Goal: Communication & Community: Answer question/provide support

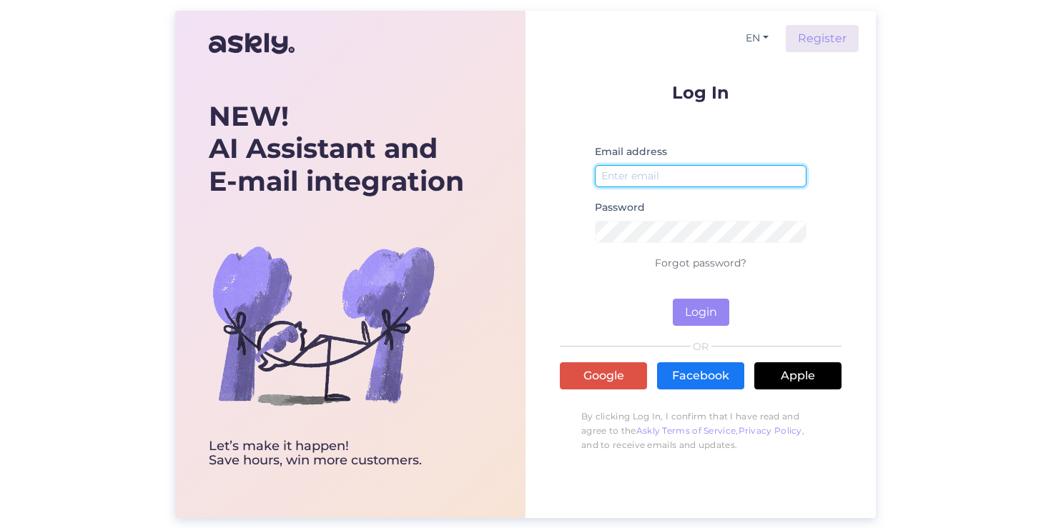
type input "[EMAIL_ADDRESS][DOMAIN_NAME]"
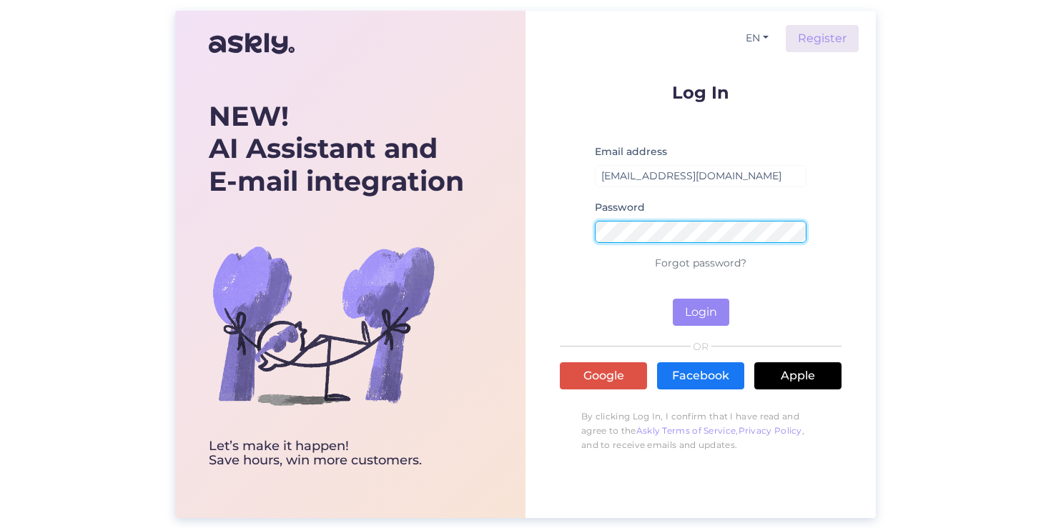
click at [701, 312] on button "Login" at bounding box center [701, 312] width 56 height 27
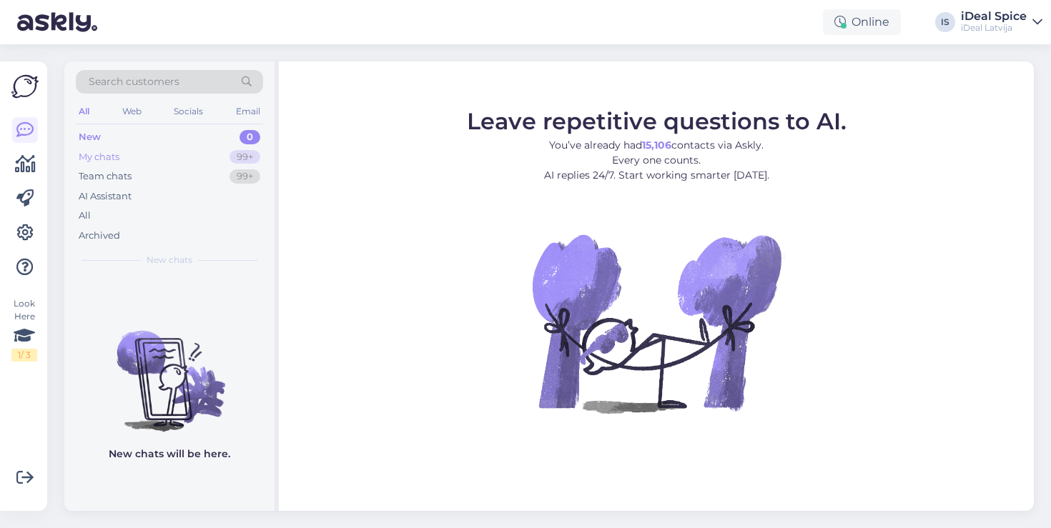
click at [154, 164] on div "My chats 99+" at bounding box center [169, 157] width 187 height 20
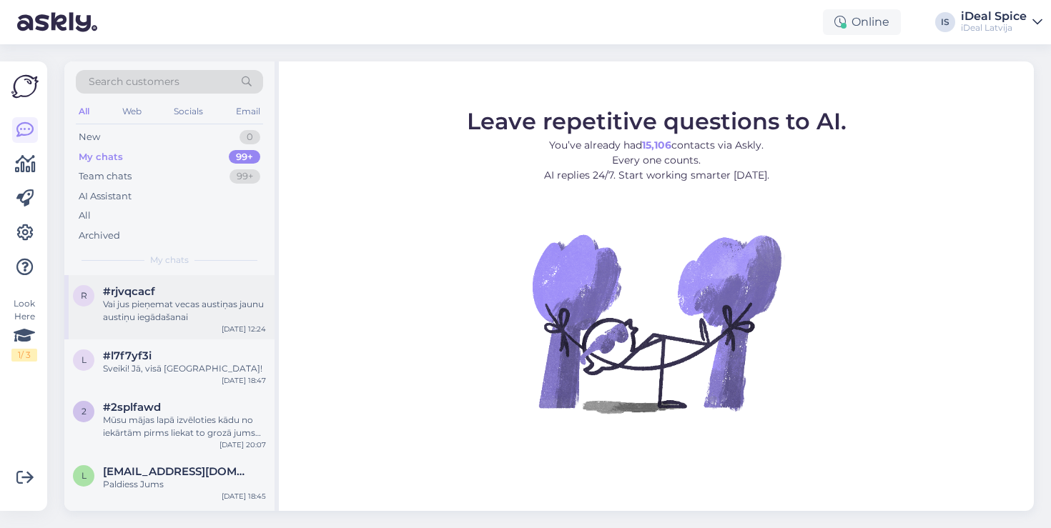
click at [169, 323] on div "r #rjvqcacf Vai jus pieņemat vecas austiņas jaunu austiņu iegādašanai [DATE] 12…" at bounding box center [169, 307] width 210 height 64
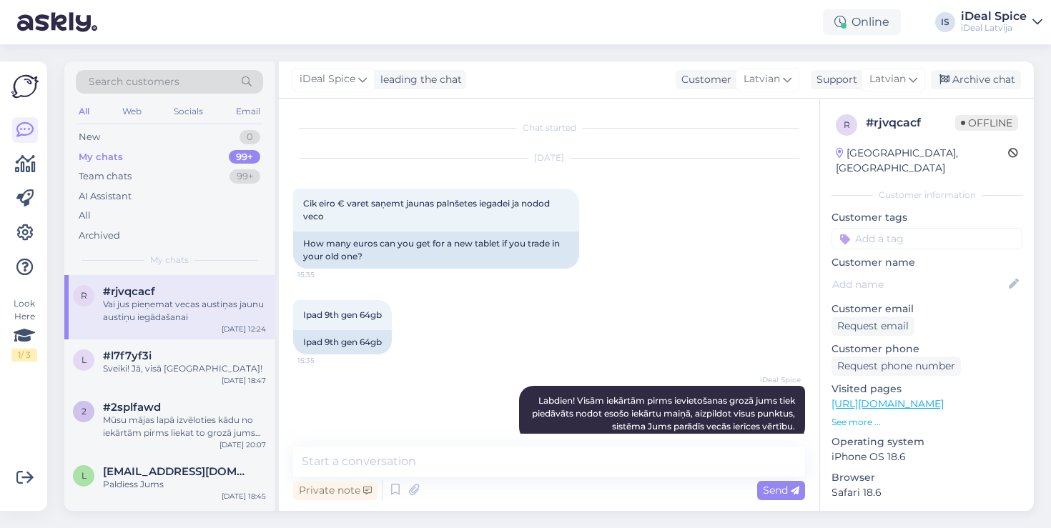
scroll to position [115, 0]
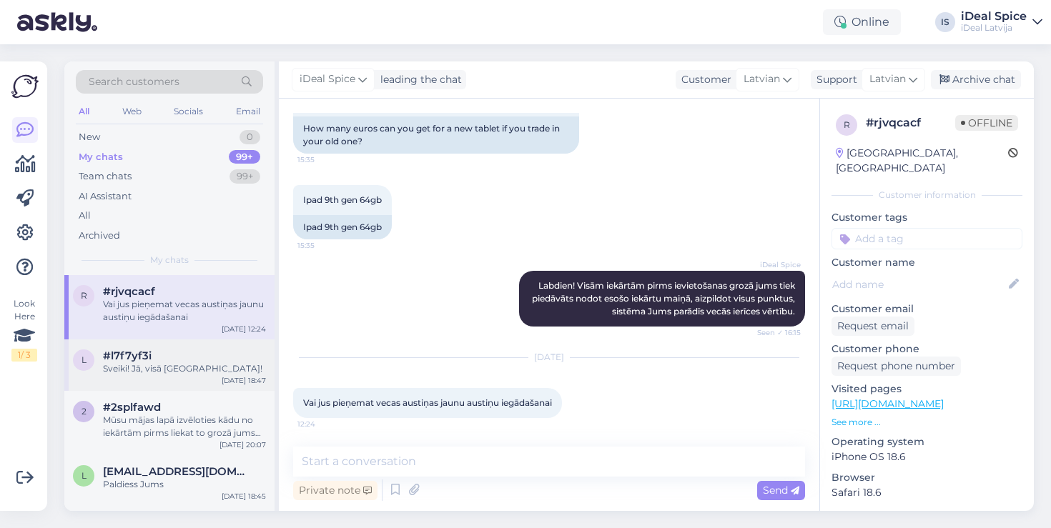
click at [173, 376] on div "l #l7f7yf3i Sveiki! Jā, visā [GEOGRAPHIC_DATA]! [DATE] 18:47" at bounding box center [169, 365] width 210 height 51
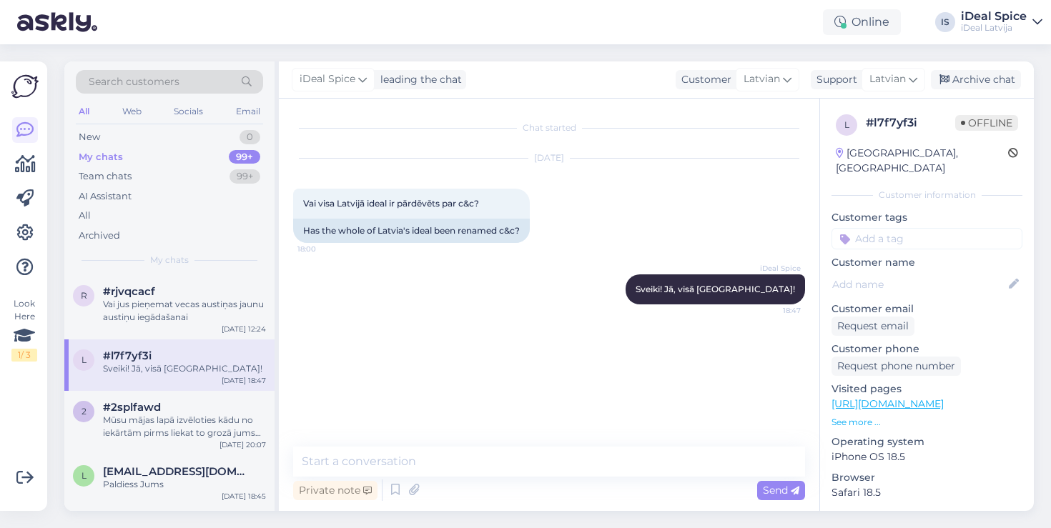
scroll to position [0, 0]
click at [168, 428] on div "Mūsu mājas lapā izvēloties kādu no iekārtām pirms liekat to grozā jums tiek jau…" at bounding box center [184, 427] width 163 height 26
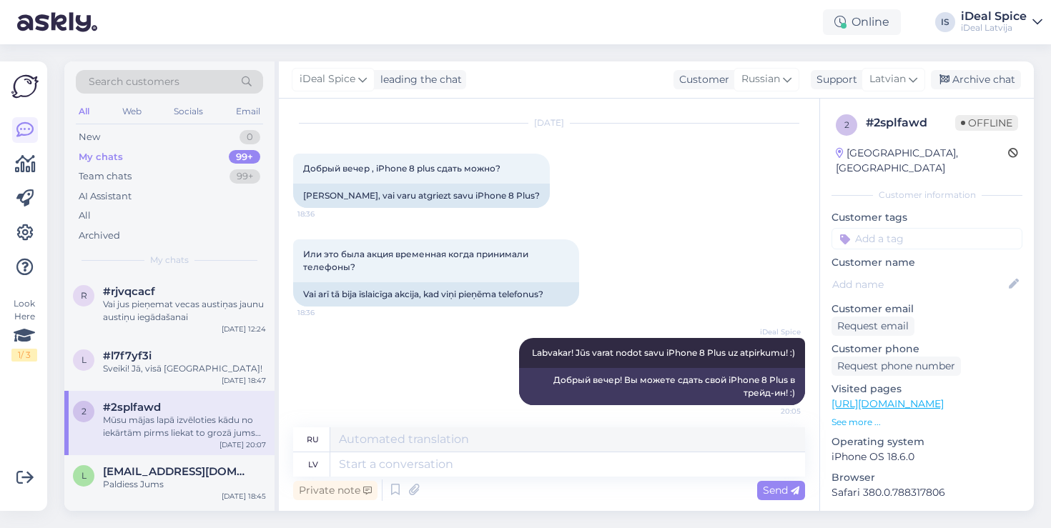
scroll to position [101, 0]
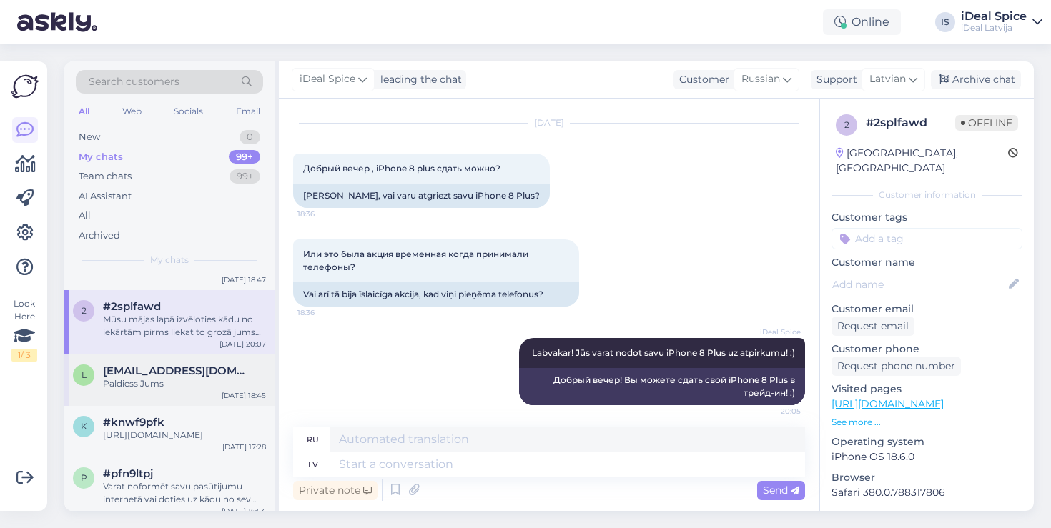
click at [212, 382] on div "Paldiess Jums" at bounding box center [184, 383] width 163 height 13
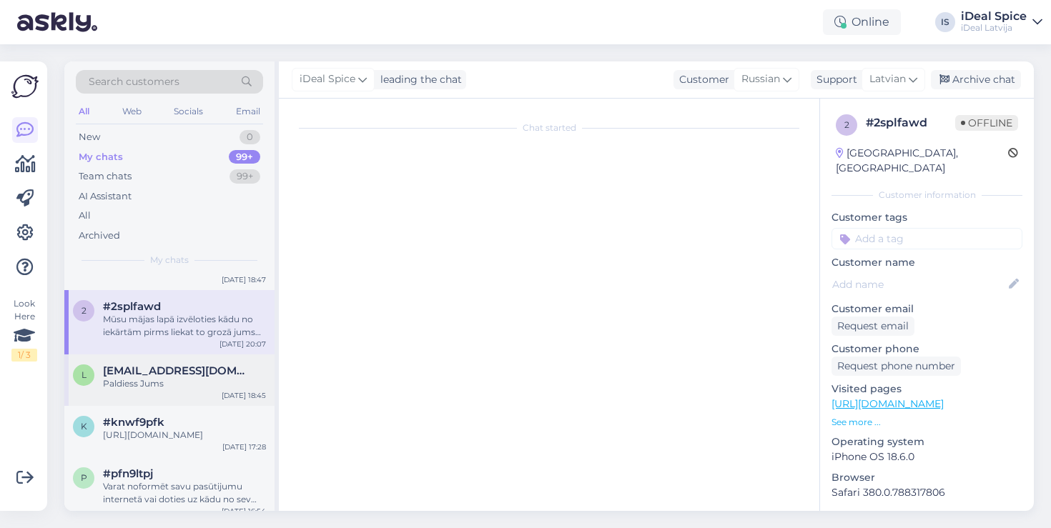
scroll to position [247, 0]
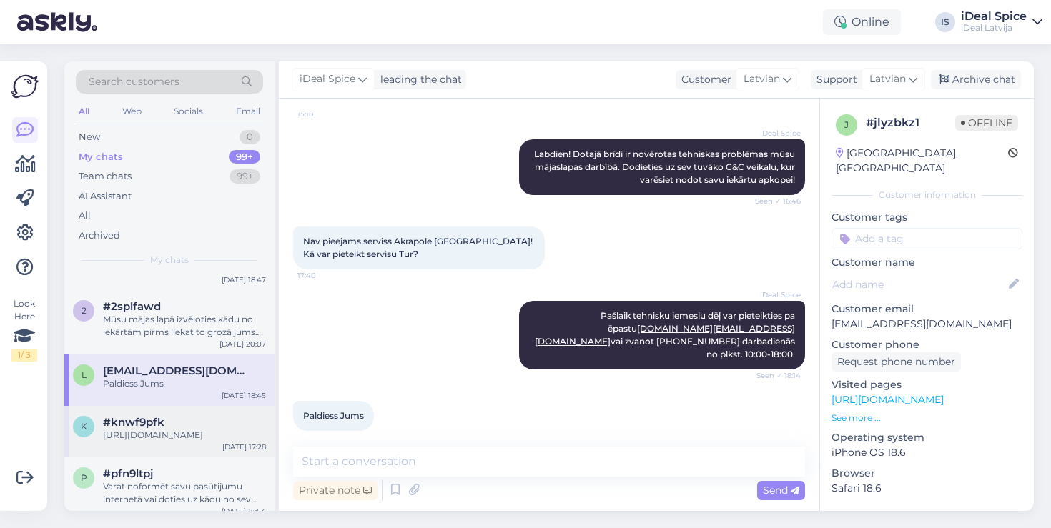
click at [202, 421] on div "#knwf9pfk" at bounding box center [184, 422] width 163 height 13
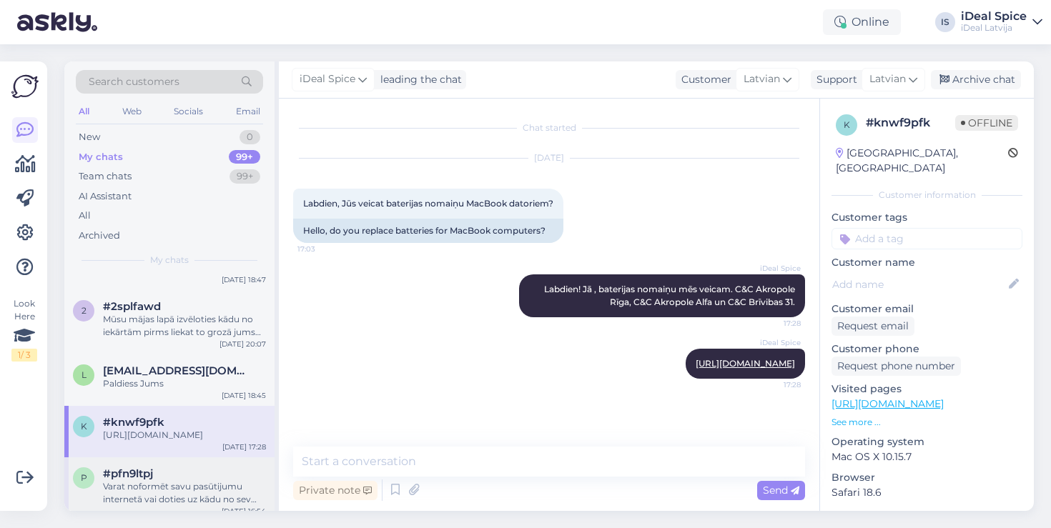
click at [177, 501] on div "Varat noformēt savu pasūtijumu internetā vai doties uz kādu no sev tuvākajiem C…" at bounding box center [184, 493] width 163 height 26
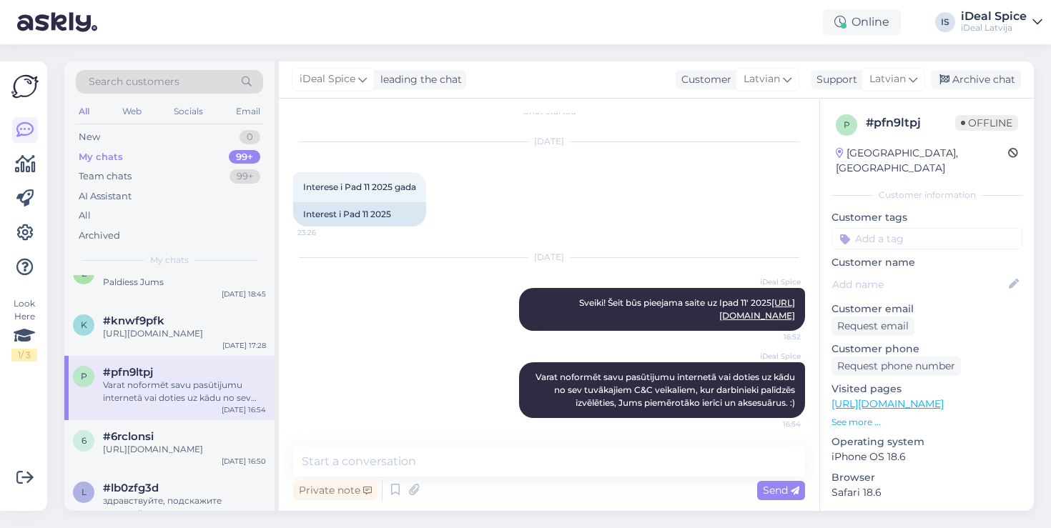
scroll to position [204, 0]
click at [187, 443] on div "[URL][DOMAIN_NAME]" at bounding box center [184, 448] width 163 height 13
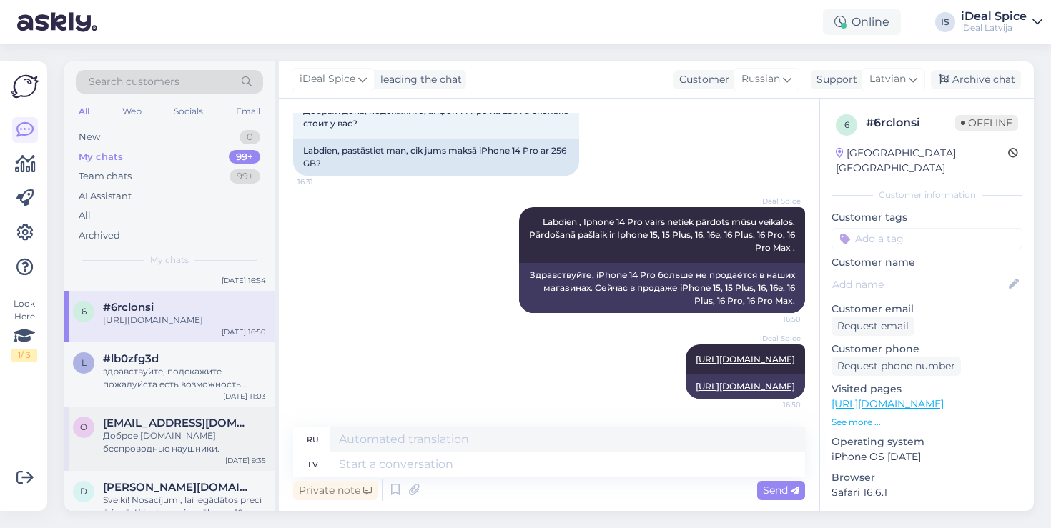
scroll to position [332, 0]
click at [199, 365] on div "здравствуйте, подскажите пожалуйста есть возможность вернуть airpods [PERSON_NA…" at bounding box center [184, 378] width 163 height 26
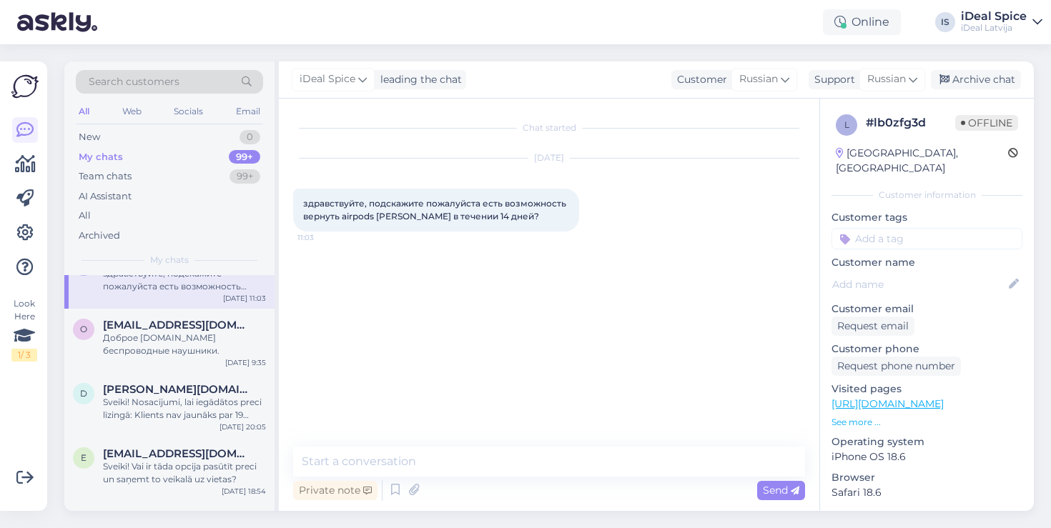
scroll to position [433, 0]
click at [199, 362] on div "o [EMAIL_ADDRESS][DOMAIN_NAME] Доброе [DOMAIN_NAME] беспроводные наушники. [DAT…" at bounding box center [169, 338] width 210 height 64
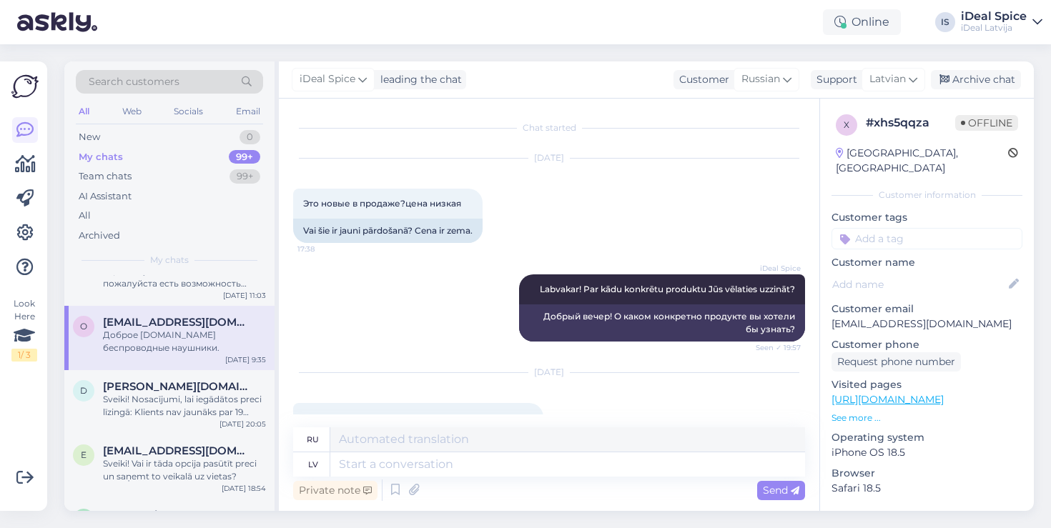
scroll to position [59, 0]
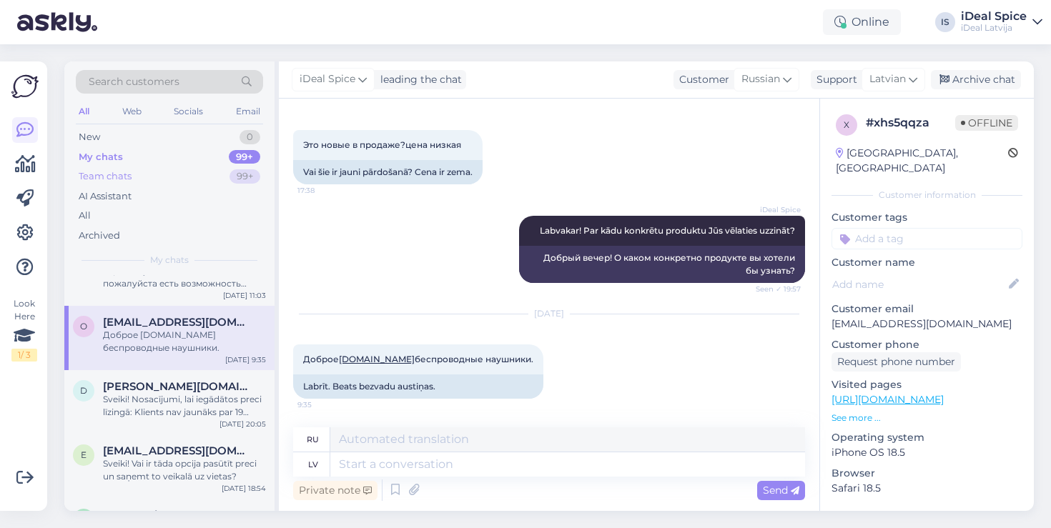
click at [141, 182] on div "Team chats 99+" at bounding box center [169, 177] width 187 height 20
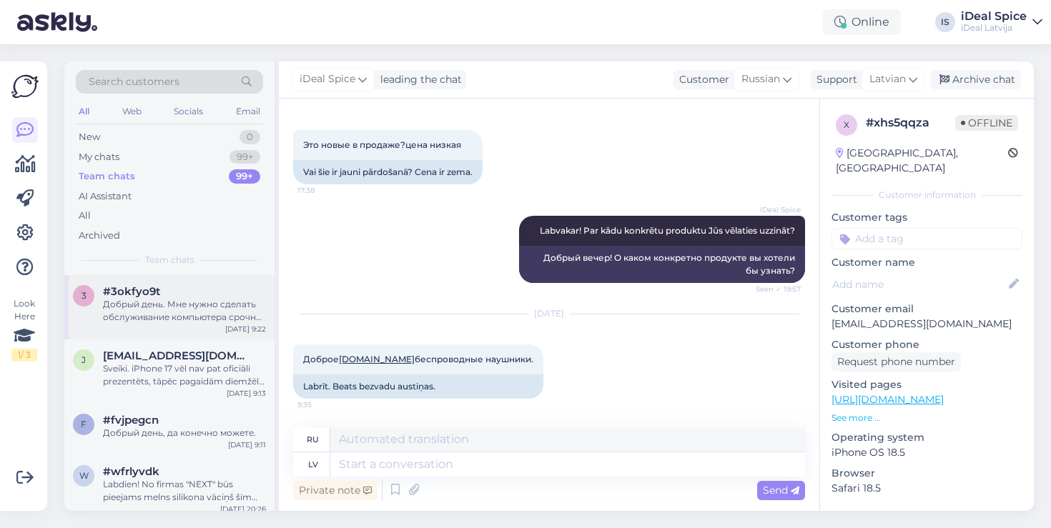
click at [171, 315] on div "Добрый день. Мне нужно сделать обслуживание компьютера срочно. Скажите есть ли …" at bounding box center [184, 311] width 163 height 26
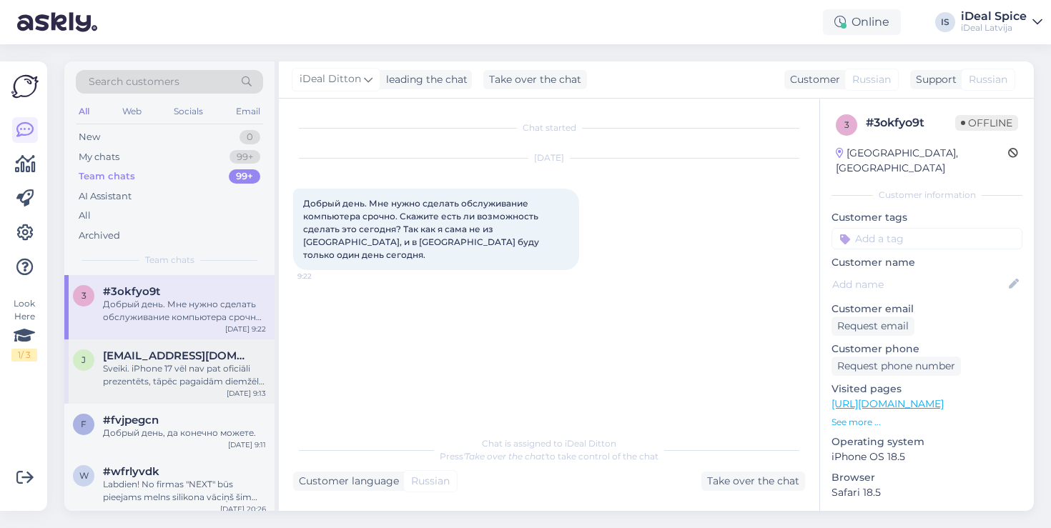
click at [172, 352] on span "[EMAIL_ADDRESS][DOMAIN_NAME]" at bounding box center [177, 356] width 149 height 13
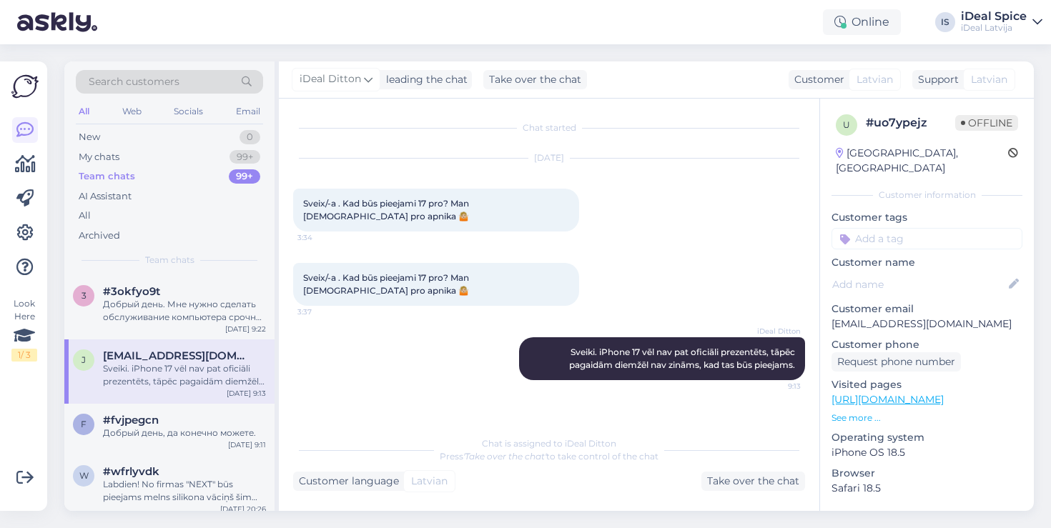
click at [172, 352] on span "[EMAIL_ADDRESS][DOMAIN_NAME]" at bounding box center [177, 356] width 149 height 13
click at [162, 428] on div "Добрый день, да конечно можете." at bounding box center [184, 433] width 163 height 13
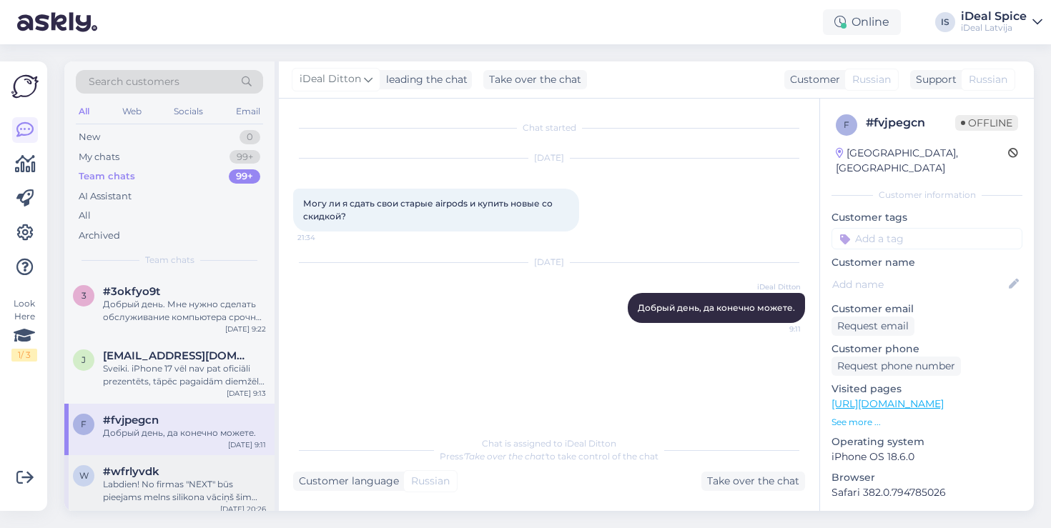
click at [157, 492] on div "Labdien! No firmas "NEXT" būs pieejams melns silikona vāciņš šim modelim - [URL…" at bounding box center [184, 491] width 163 height 26
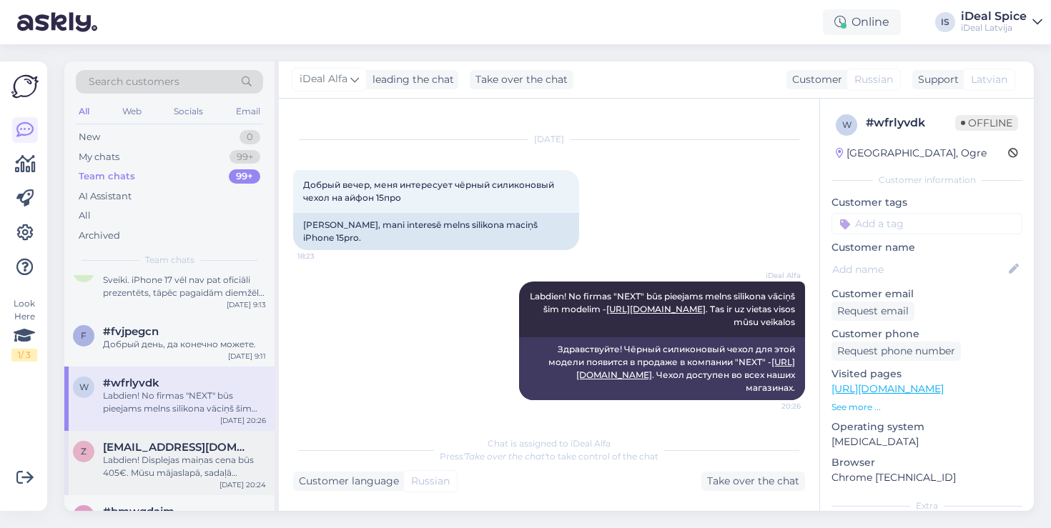
scroll to position [97, 0]
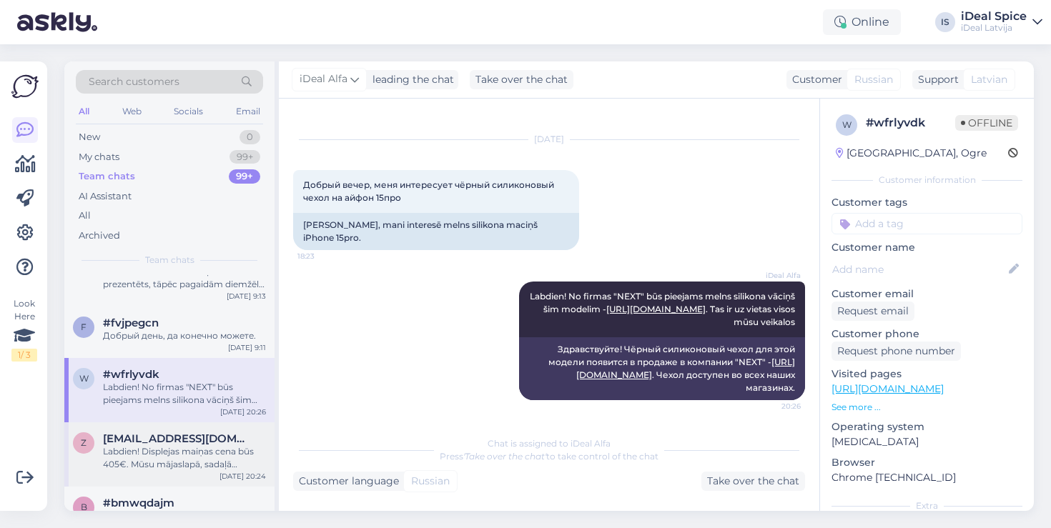
click at [161, 472] on div "z [EMAIL_ADDRESS][DOMAIN_NAME] Labdien! Displejas maiņas cena būs 405€. Mūsu mā…" at bounding box center [169, 455] width 210 height 64
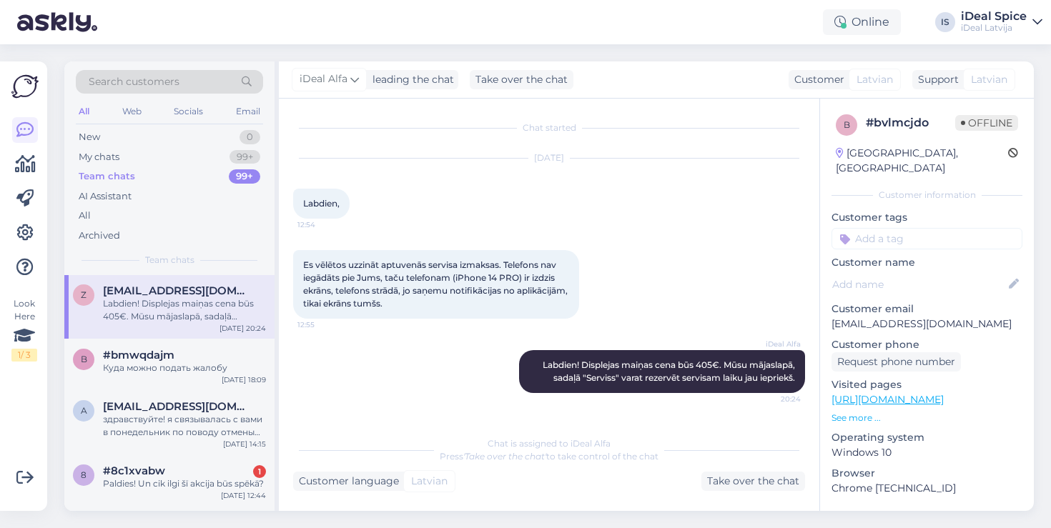
scroll to position [247, 0]
click at [161, 472] on span "#8c1xvabw" at bounding box center [134, 469] width 62 height 13
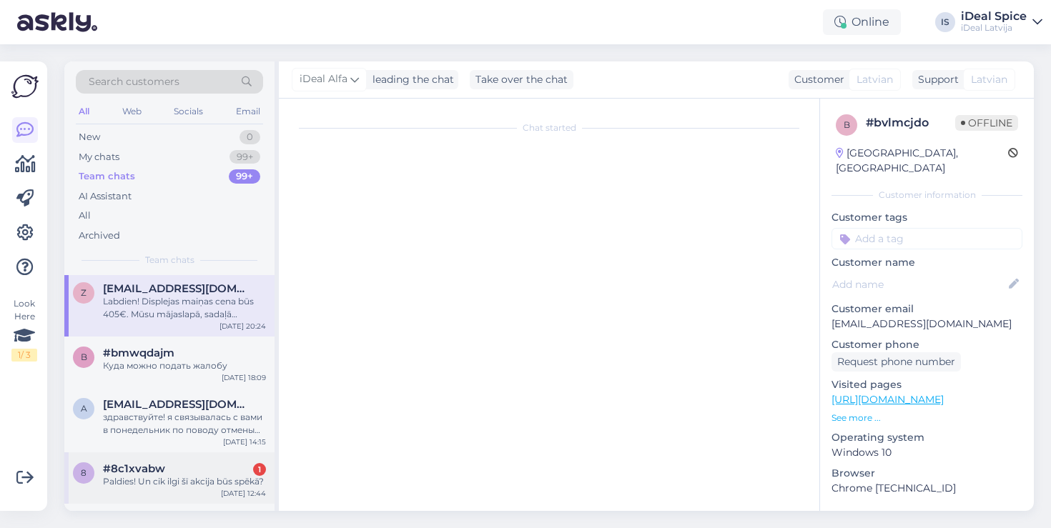
scroll to position [92, 0]
